Goal: Check status

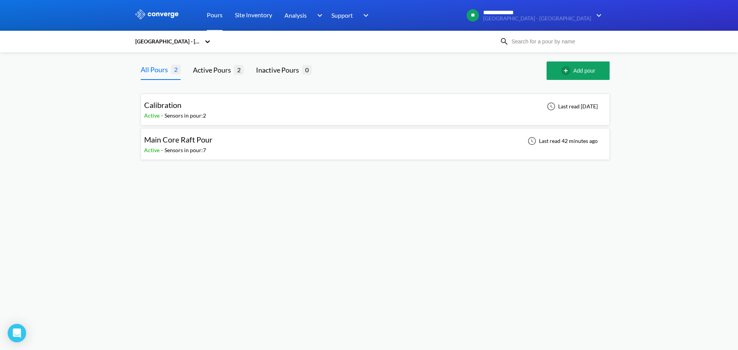
click at [311, 145] on div "Main Core Raft Pour Active - Sensors in pour: 7 Last read 42 minutes ago" at bounding box center [375, 144] width 462 height 25
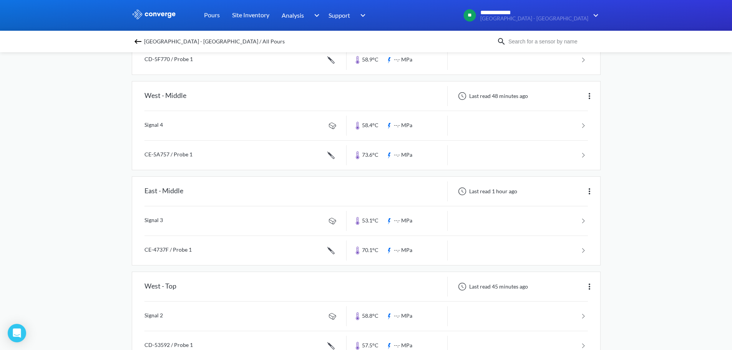
scroll to position [346, 0]
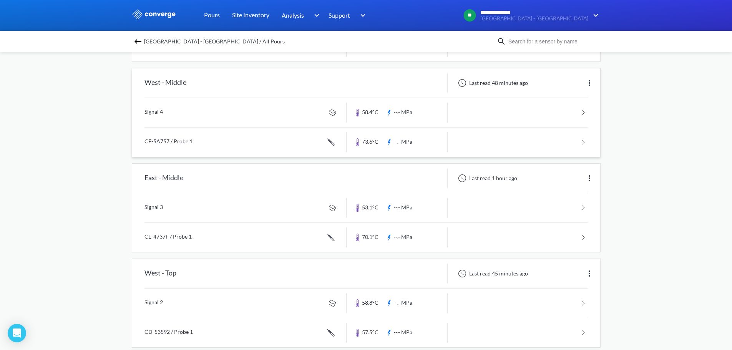
click at [276, 143] on link at bounding box center [365, 142] width 443 height 29
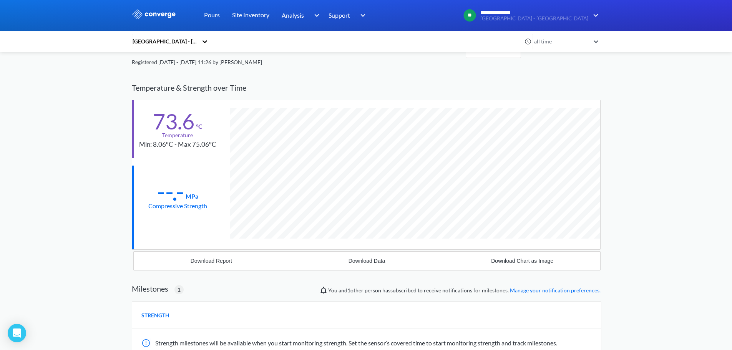
scroll to position [472, 469]
drag, startPoint x: 193, startPoint y: 146, endPoint x: 210, endPoint y: 143, distance: 17.5
click at [210, 143] on div "Min: 8.06°C - Max 75.06°C" at bounding box center [177, 144] width 77 height 10
drag, startPoint x: 214, startPoint y: 145, endPoint x: 178, endPoint y: 148, distance: 35.9
click at [178, 148] on div "Min: 8.06°C - Max 75.06°C" at bounding box center [177, 144] width 77 height 10
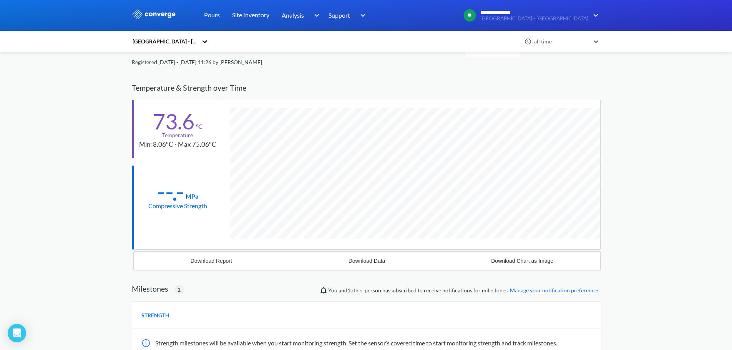
click at [652, 127] on div "**********" at bounding box center [366, 246] width 732 height 539
click at [639, 151] on div "**********" at bounding box center [366, 246] width 732 height 539
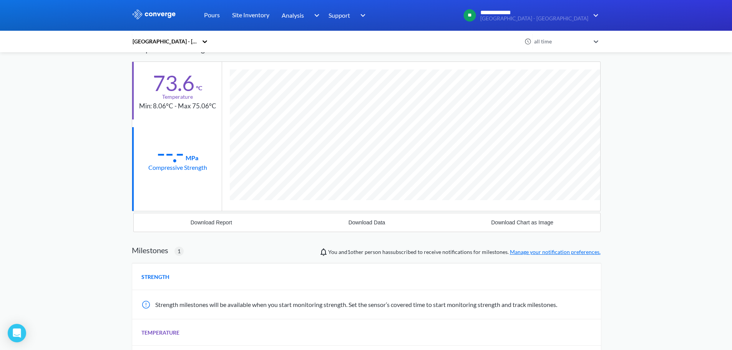
scroll to position [0, 0]
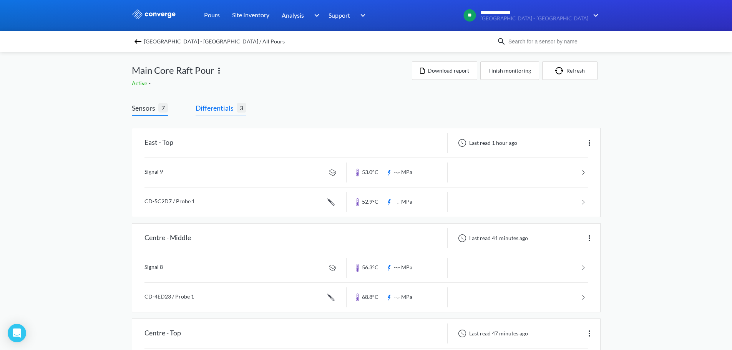
click at [203, 111] on span "Differentials" at bounding box center [216, 108] width 41 height 11
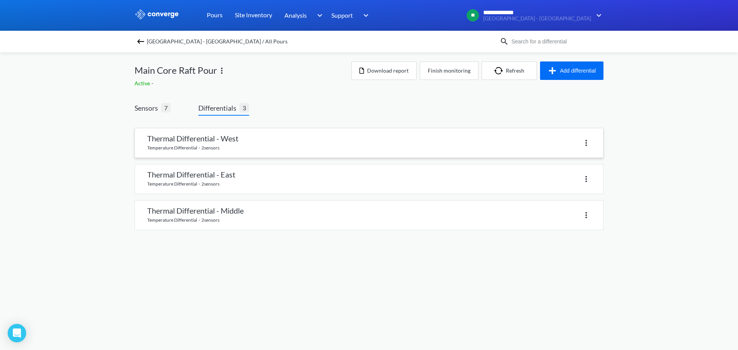
click at [254, 140] on link at bounding box center [369, 142] width 468 height 29
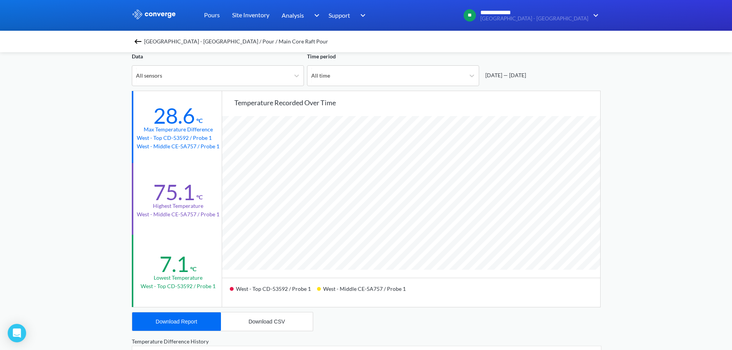
scroll to position [38, 0]
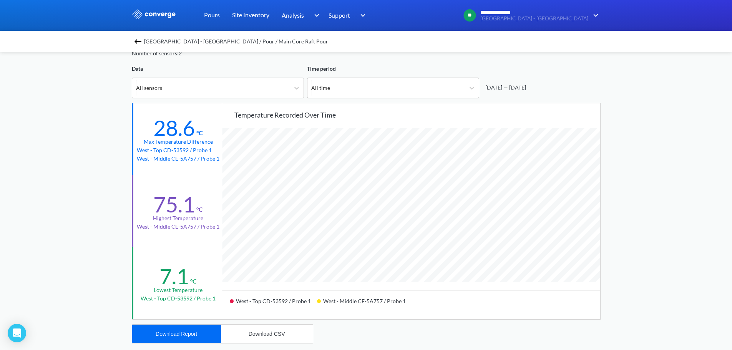
click at [438, 93] on div "All time" at bounding box center [386, 88] width 158 height 20
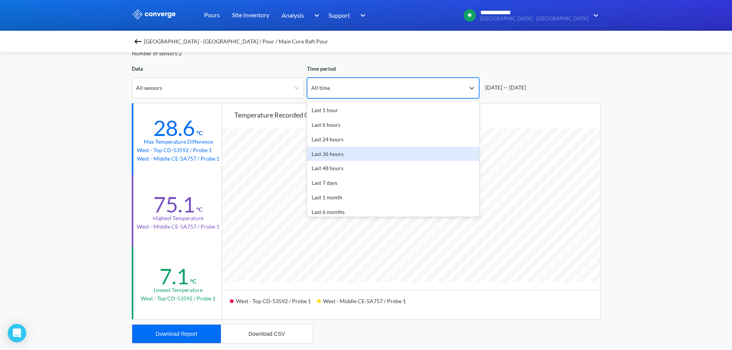
scroll to position [34, 0]
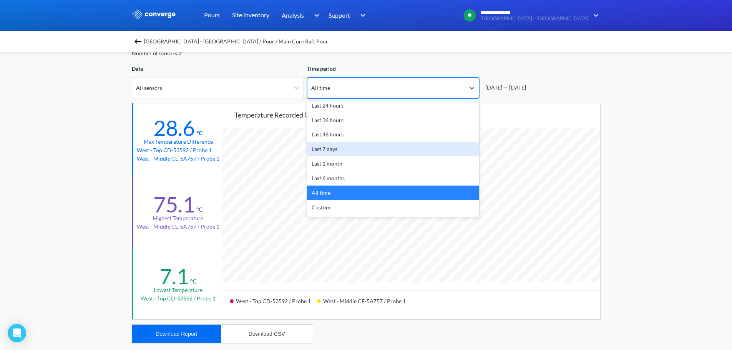
click at [634, 155] on div "**********" at bounding box center [366, 284] width 732 height 644
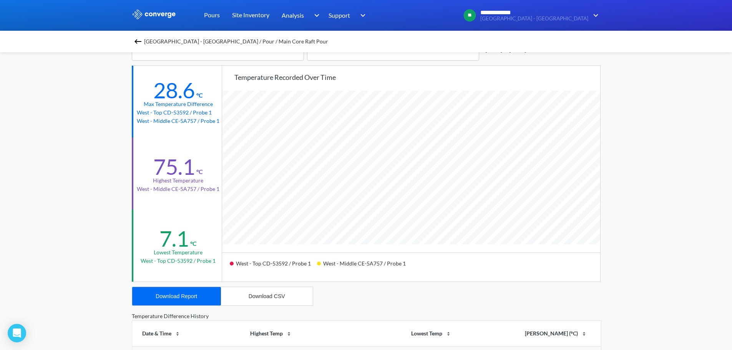
scroll to position [77, 0]
